Goal: Task Accomplishment & Management: Manage account settings

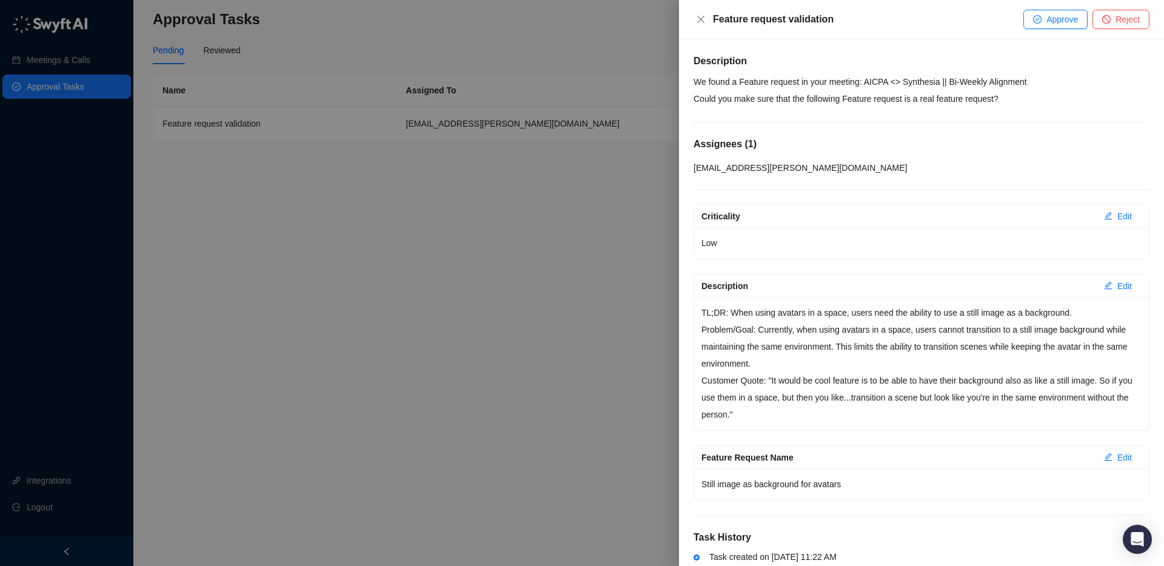
click at [861, 82] on p "We found a Feature request in your meeting: AICPA <> Synthesia || Bi-Weekly Ali…" at bounding box center [922, 90] width 456 height 34
click at [885, 98] on p "We found a Feature request in your meeting: AICPA <> Synthesia || Bi-Weekly Ali…" at bounding box center [922, 90] width 456 height 34
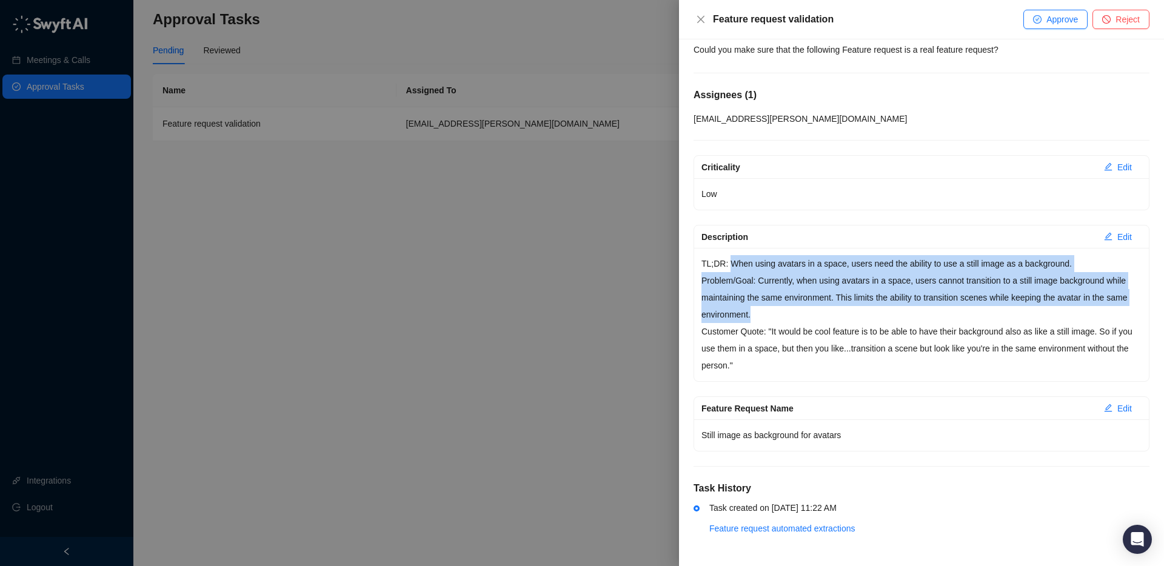
drag, startPoint x: 733, startPoint y: 261, endPoint x: 837, endPoint y: 321, distance: 119.8
click at [837, 321] on div "TL;DR: When using avatars in a space, users need the ability to use a still ima…" at bounding box center [921, 314] width 455 height 133
click at [811, 317] on p "Problem/Goal: Currently, when using avatars in a space, users cannot transition…" at bounding box center [922, 297] width 440 height 51
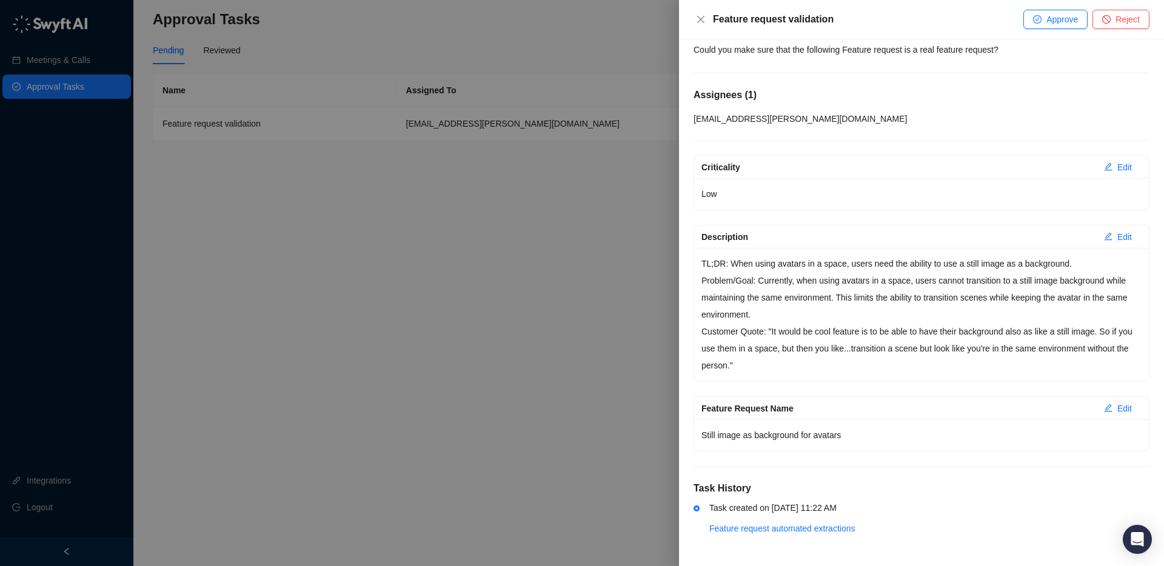
click at [715, 250] on div "TL;DR: When using avatars in a space, users need the ability to use a still ima…" at bounding box center [921, 314] width 455 height 133
click at [724, 267] on p "TL;DR: When using avatars in a space, users need the ability to use a still ima…" at bounding box center [922, 263] width 440 height 17
click at [902, 318] on p "Problem/Goal: Currently, when using avatars in a space, users cannot transition…" at bounding box center [922, 297] width 440 height 51
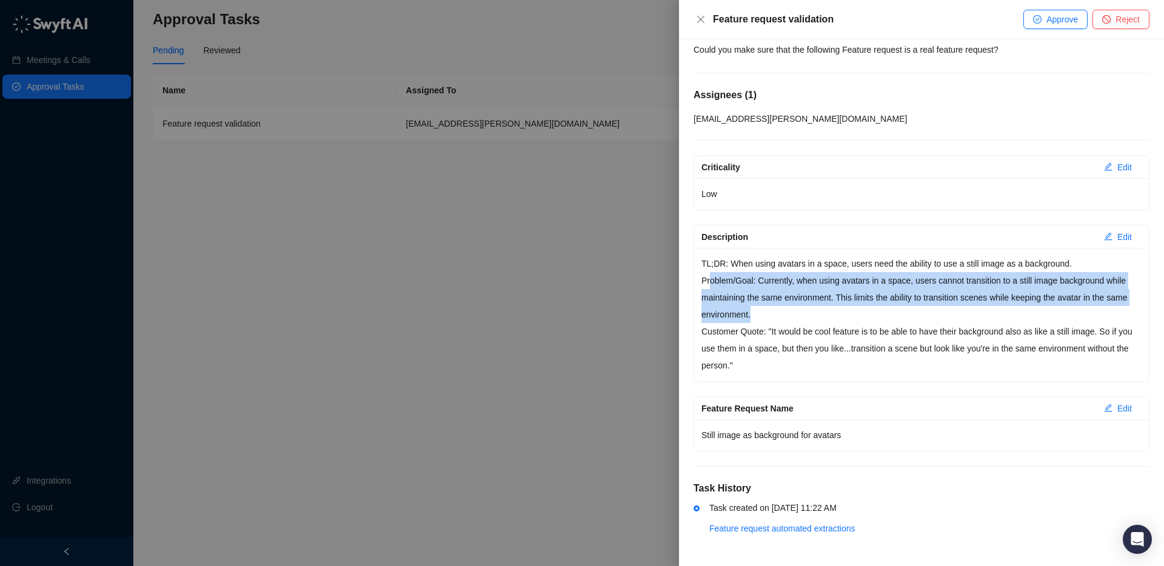
drag, startPoint x: 709, startPoint y: 281, endPoint x: 833, endPoint y: 313, distance: 127.8
click at [833, 313] on p "Problem/Goal: Currently, when using avatars in a space, users cannot transition…" at bounding box center [922, 297] width 440 height 51
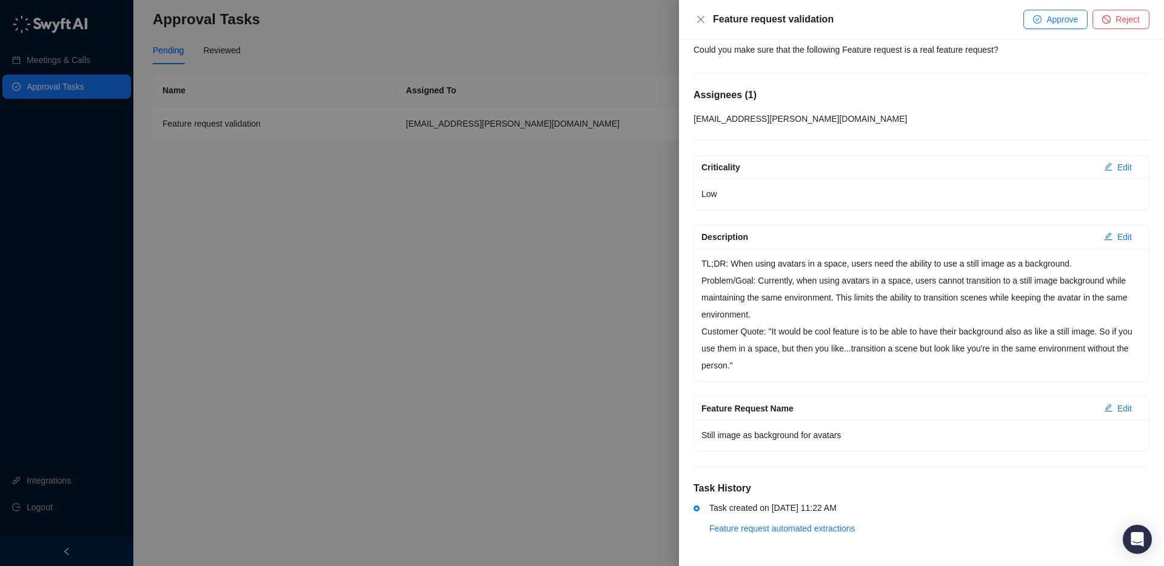
click at [913, 340] on p "Customer Quote: "It would be cool feature is to be able to have their backgroun…" at bounding box center [922, 348] width 440 height 51
click at [965, 348] on p "Customer Quote: "It would be cool feature is to be able to have their backgroun…" at bounding box center [922, 348] width 440 height 51
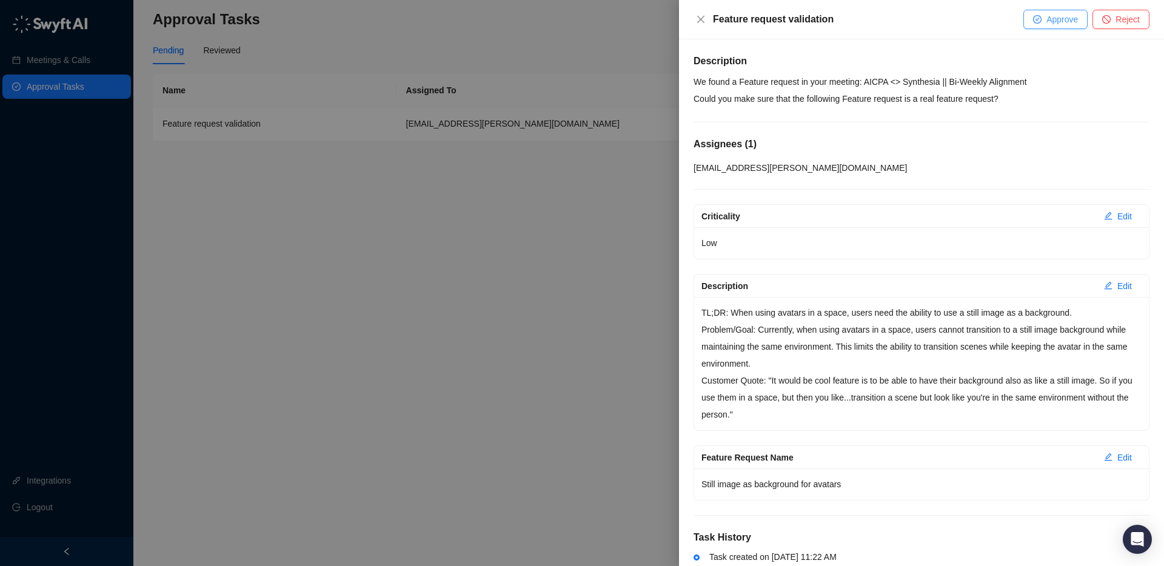
click at [1054, 20] on span "Approve" at bounding box center [1063, 19] width 32 height 13
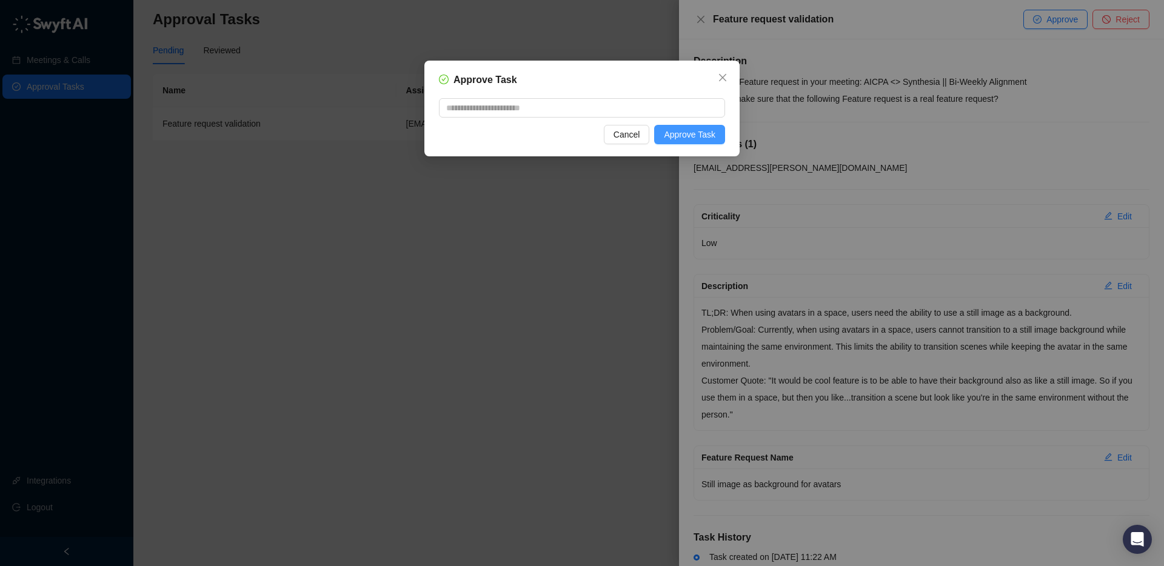
click at [698, 136] on span "Approve Task" at bounding box center [690, 134] width 52 height 13
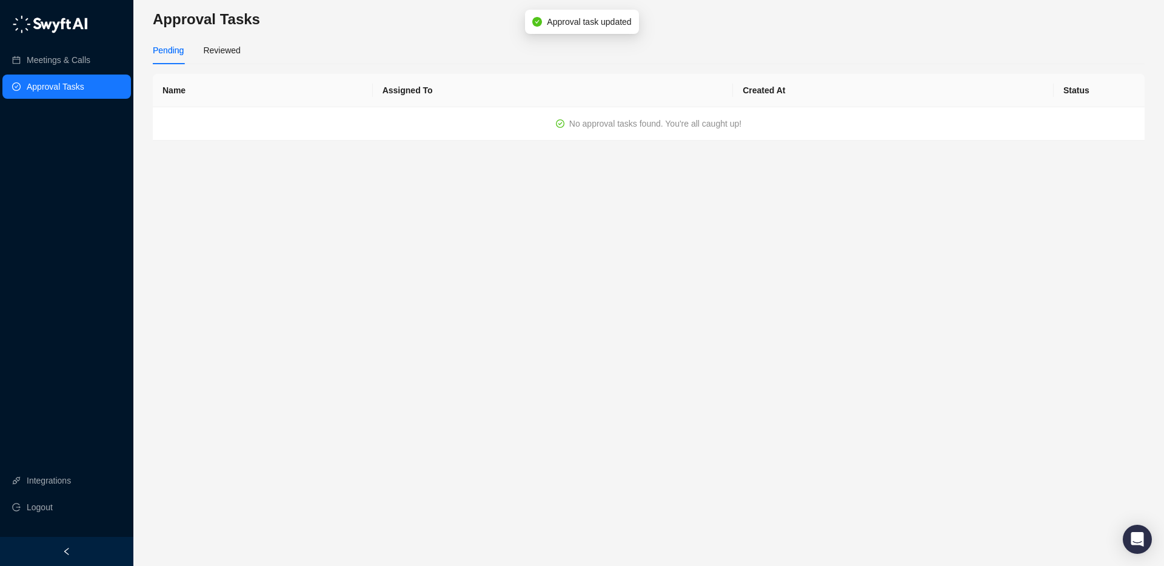
click at [577, 244] on main "Approval Tasks Pending Reviewed Name Assigned To Created At Status No approval …" at bounding box center [649, 283] width 992 height 547
click at [654, 272] on main "Approval Tasks Pending Reviewed Name Assigned To Created At Status No approval …" at bounding box center [649, 283] width 992 height 547
click at [545, 233] on main "Approval Tasks Pending Reviewed Name Assigned To Created At Status No approval …" at bounding box center [649, 283] width 992 height 547
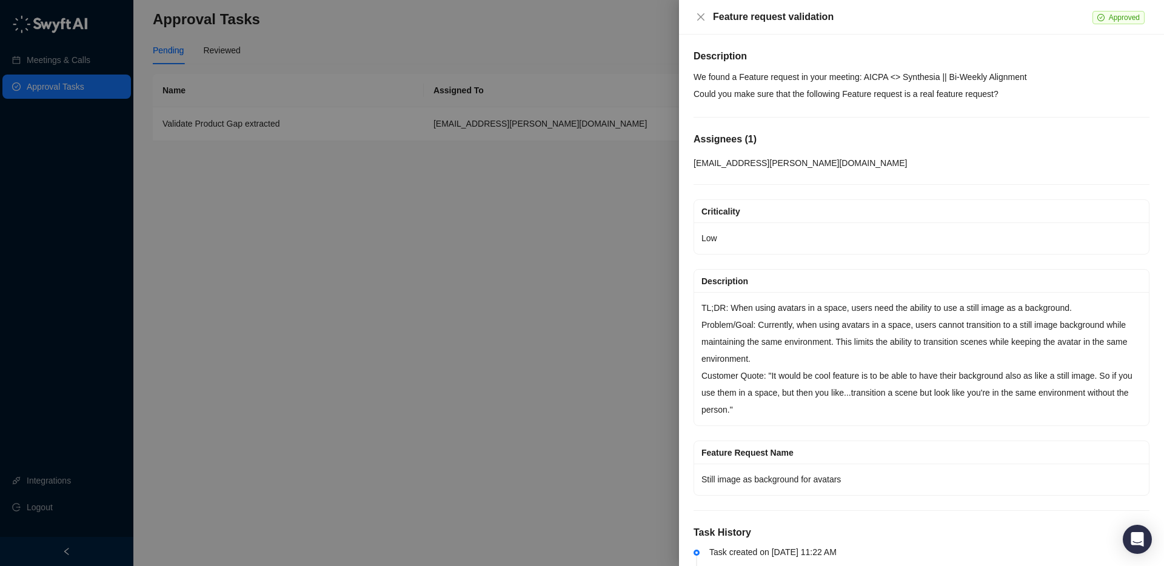
click at [980, 82] on p "We found a Feature request in your meeting: AICPA <> Synthesia || Bi-Weekly Ali…" at bounding box center [922, 86] width 456 height 34
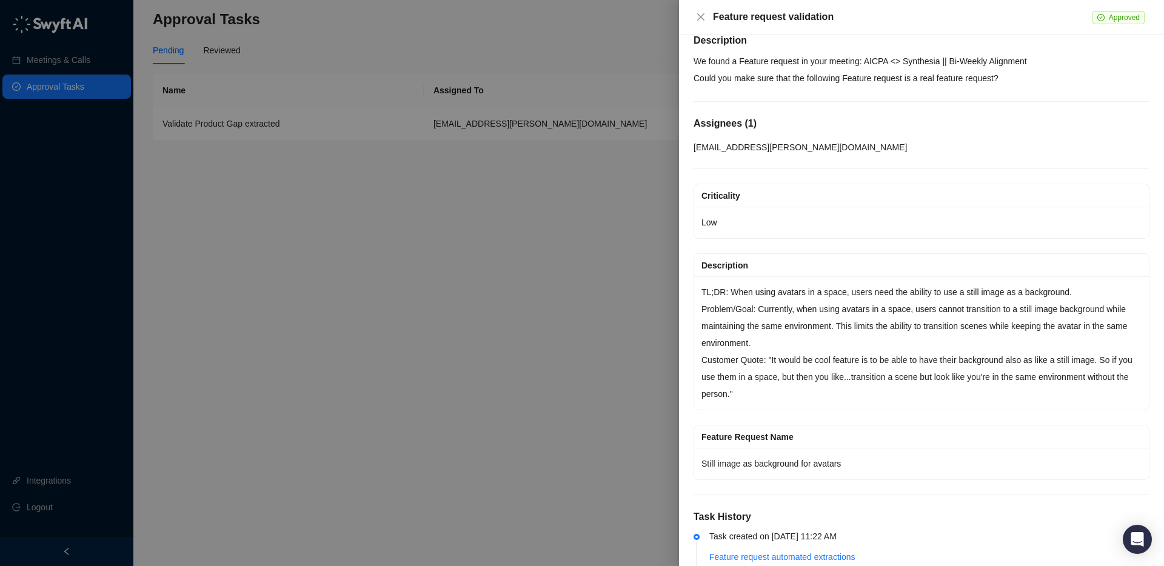
click at [518, 239] on div at bounding box center [582, 283] width 1164 height 566
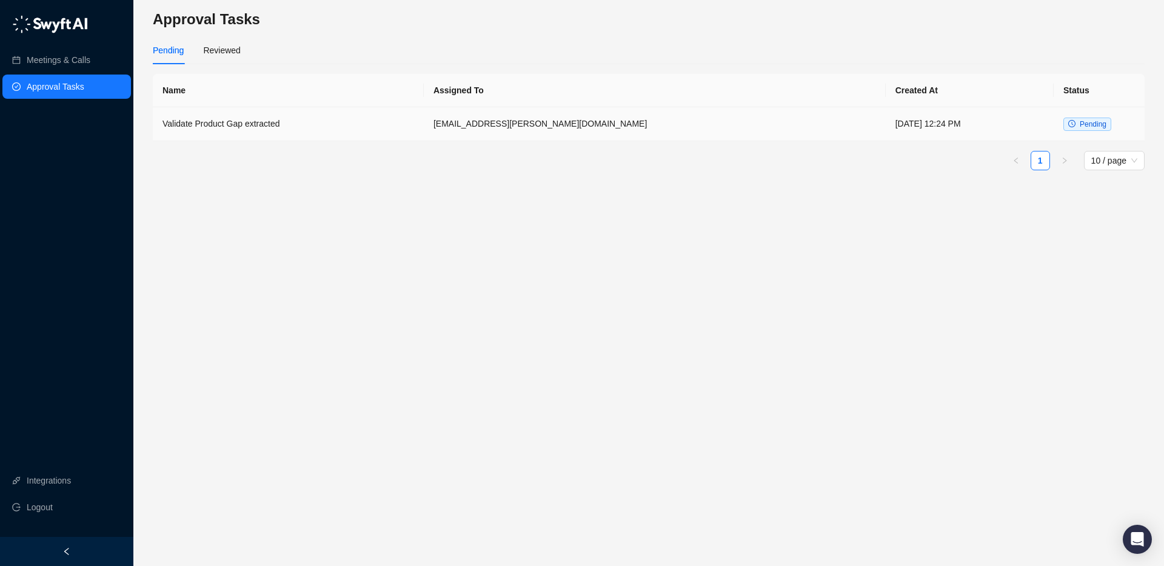
click at [714, 112] on td "[EMAIL_ADDRESS][PERSON_NAME][DOMAIN_NAME]" at bounding box center [655, 124] width 462 height 34
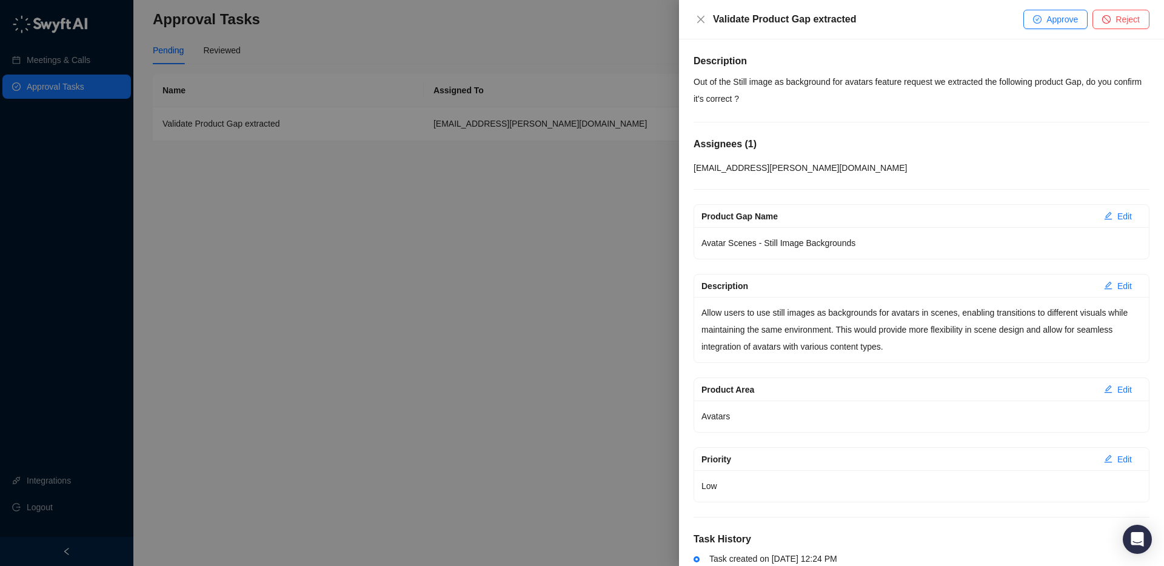
scroll to position [51, 0]
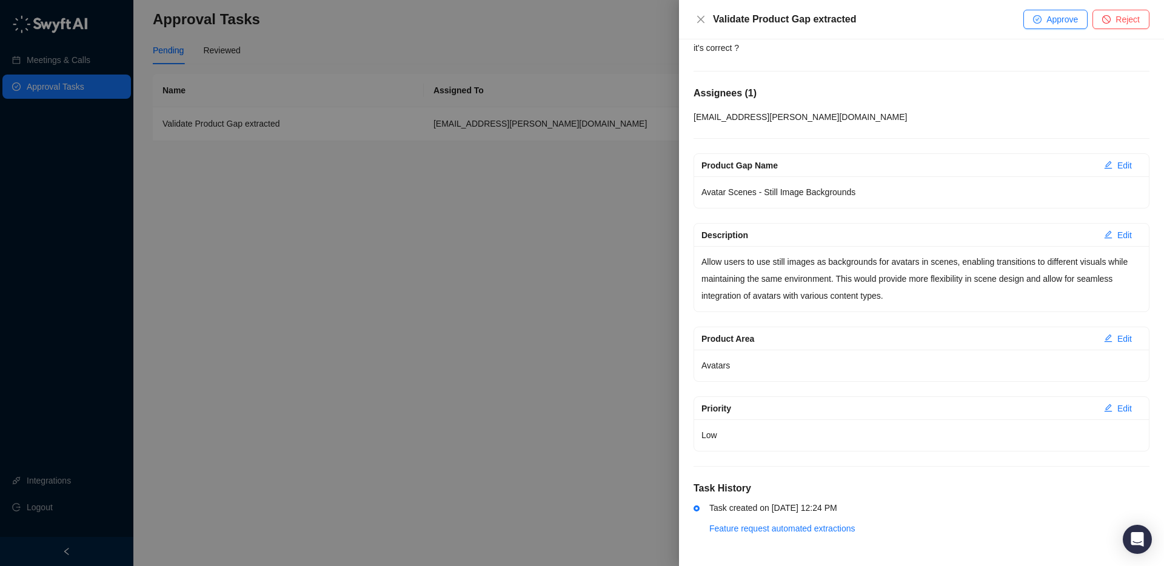
click at [686, 210] on div "Description Out of the Still image as background for avatars feature request we…" at bounding box center [921, 302] width 485 height 527
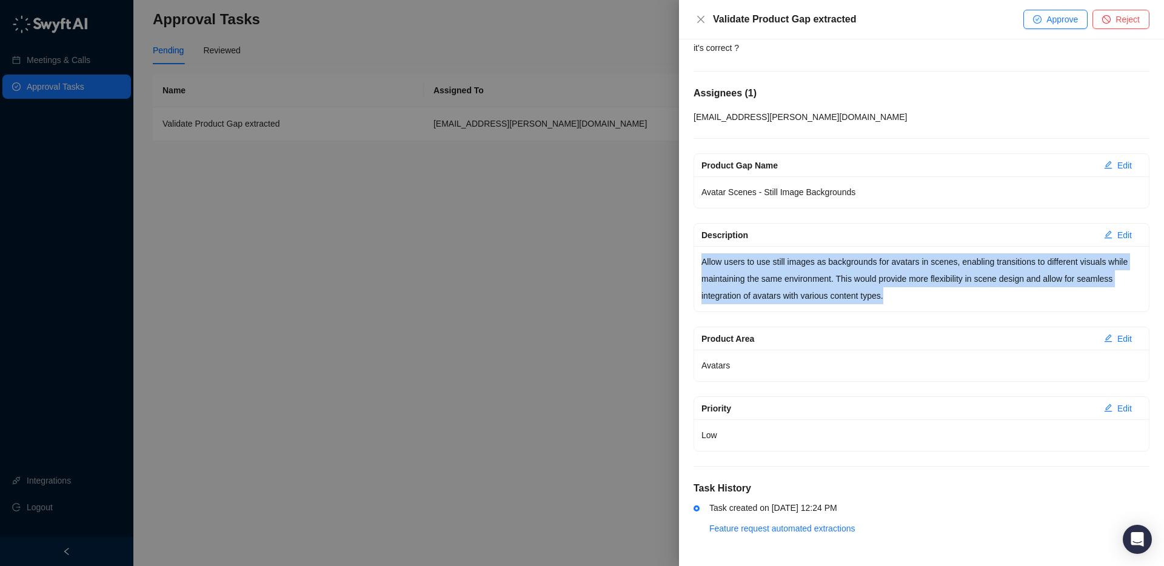
drag, startPoint x: 702, startPoint y: 261, endPoint x: 952, endPoint y: 295, distance: 252.6
click at [952, 295] on p "Allow users to use still images as backgrounds for avatars in scenes, enabling …" at bounding box center [922, 278] width 440 height 51
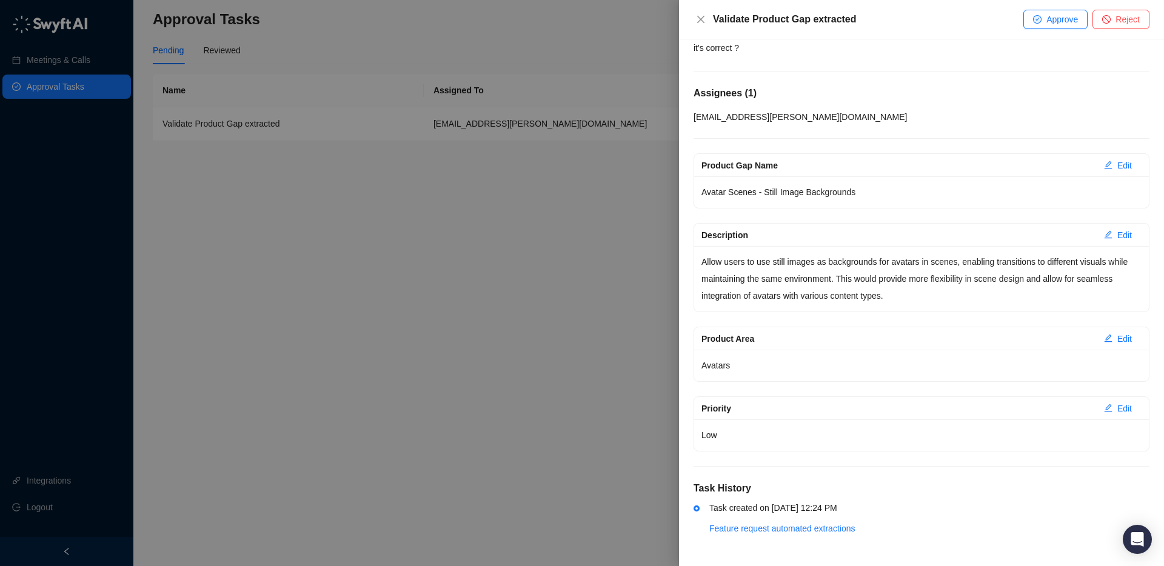
scroll to position [0, 0]
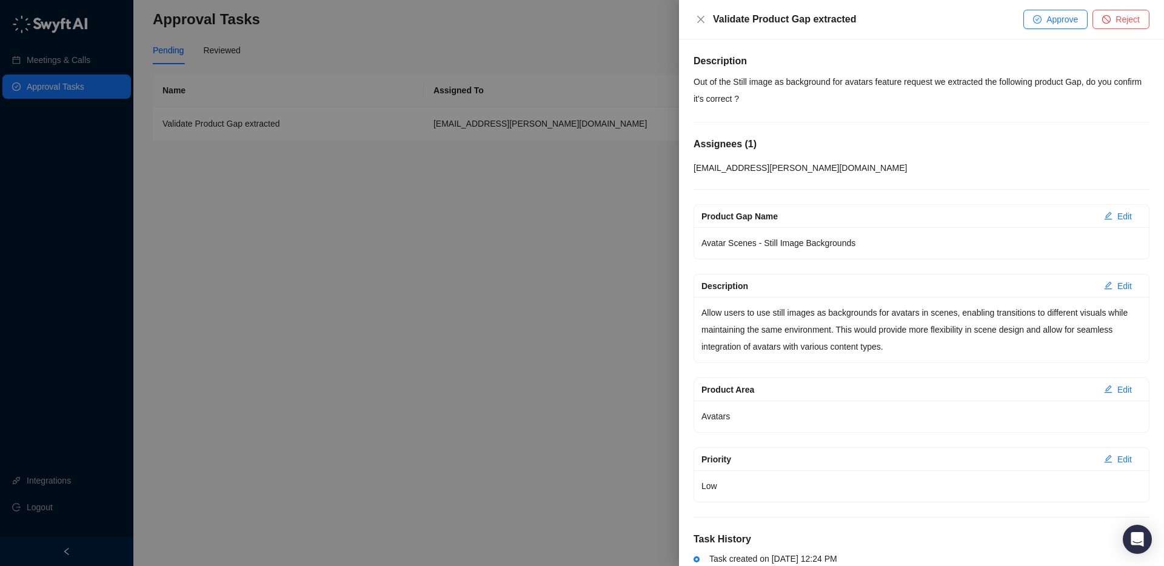
click at [934, 344] on p "Allow users to use still images as backgrounds for avatars in scenes, enabling …" at bounding box center [922, 329] width 440 height 51
click at [868, 337] on p "Allow users to use still images as backgrounds for avatars in scenes, enabling …" at bounding box center [922, 329] width 440 height 51
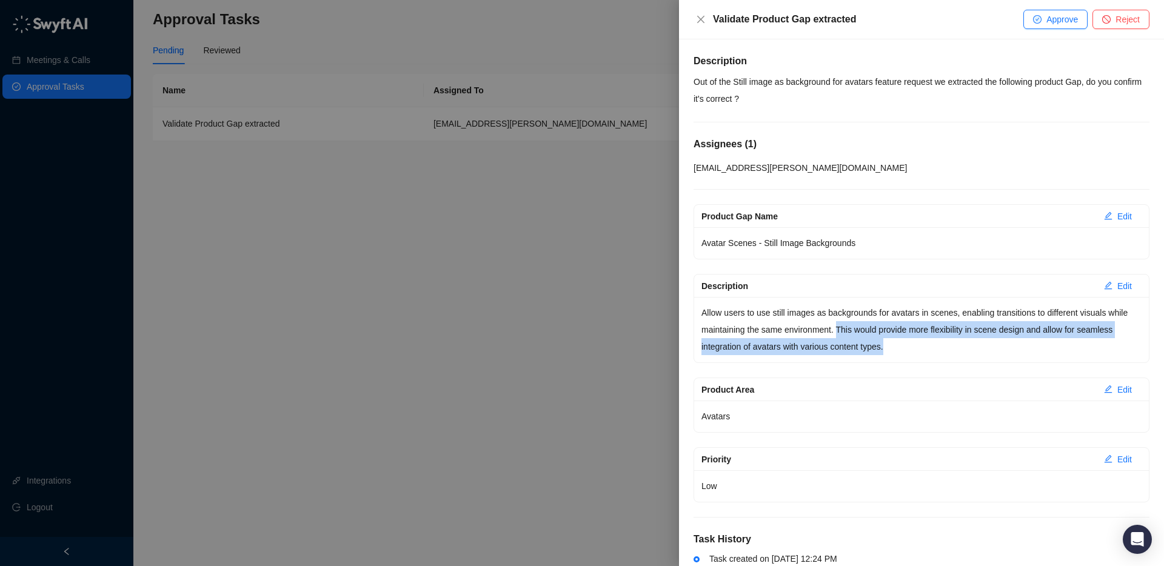
drag, startPoint x: 863, startPoint y: 328, endPoint x: 962, endPoint y: 350, distance: 101.4
click at [962, 350] on p "Allow users to use still images as backgrounds for avatars in scenes, enabling …" at bounding box center [922, 329] width 440 height 51
click at [948, 350] on p "Allow users to use still images as backgrounds for avatars in scenes, enabling …" at bounding box center [922, 329] width 440 height 51
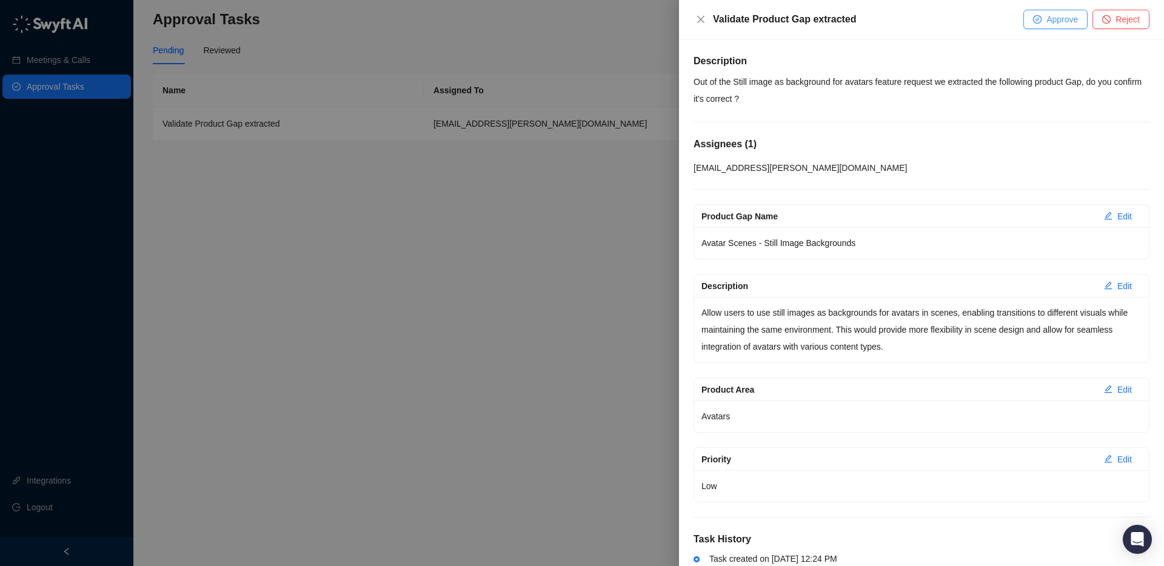
click at [1048, 19] on span "Approve" at bounding box center [1063, 19] width 32 height 13
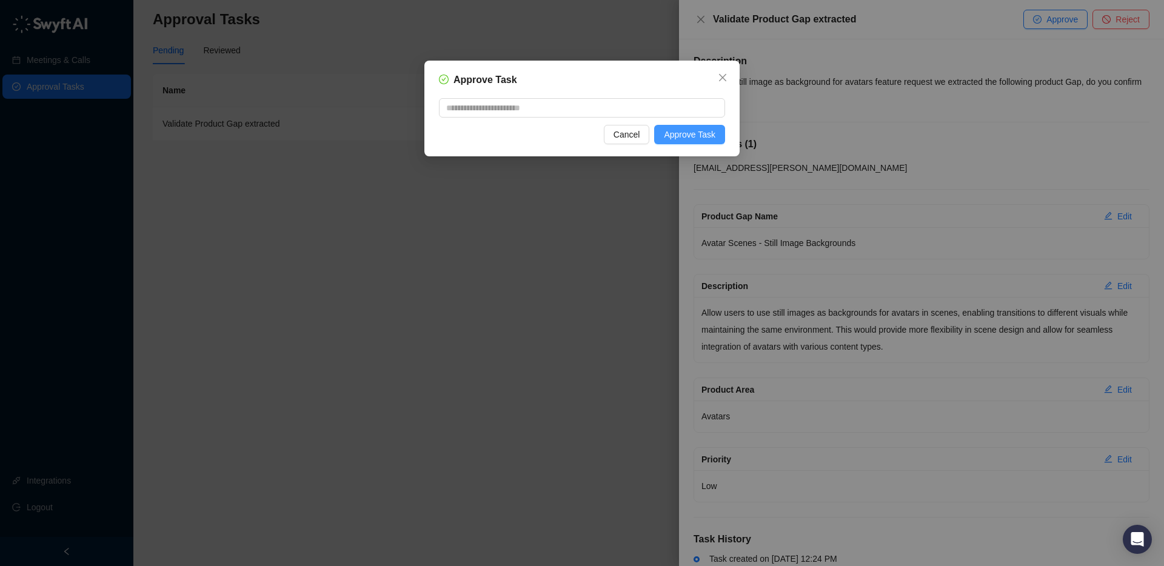
click at [707, 132] on span "Approve Task" at bounding box center [690, 134] width 52 height 13
